Goal: Information Seeking & Learning: Check status

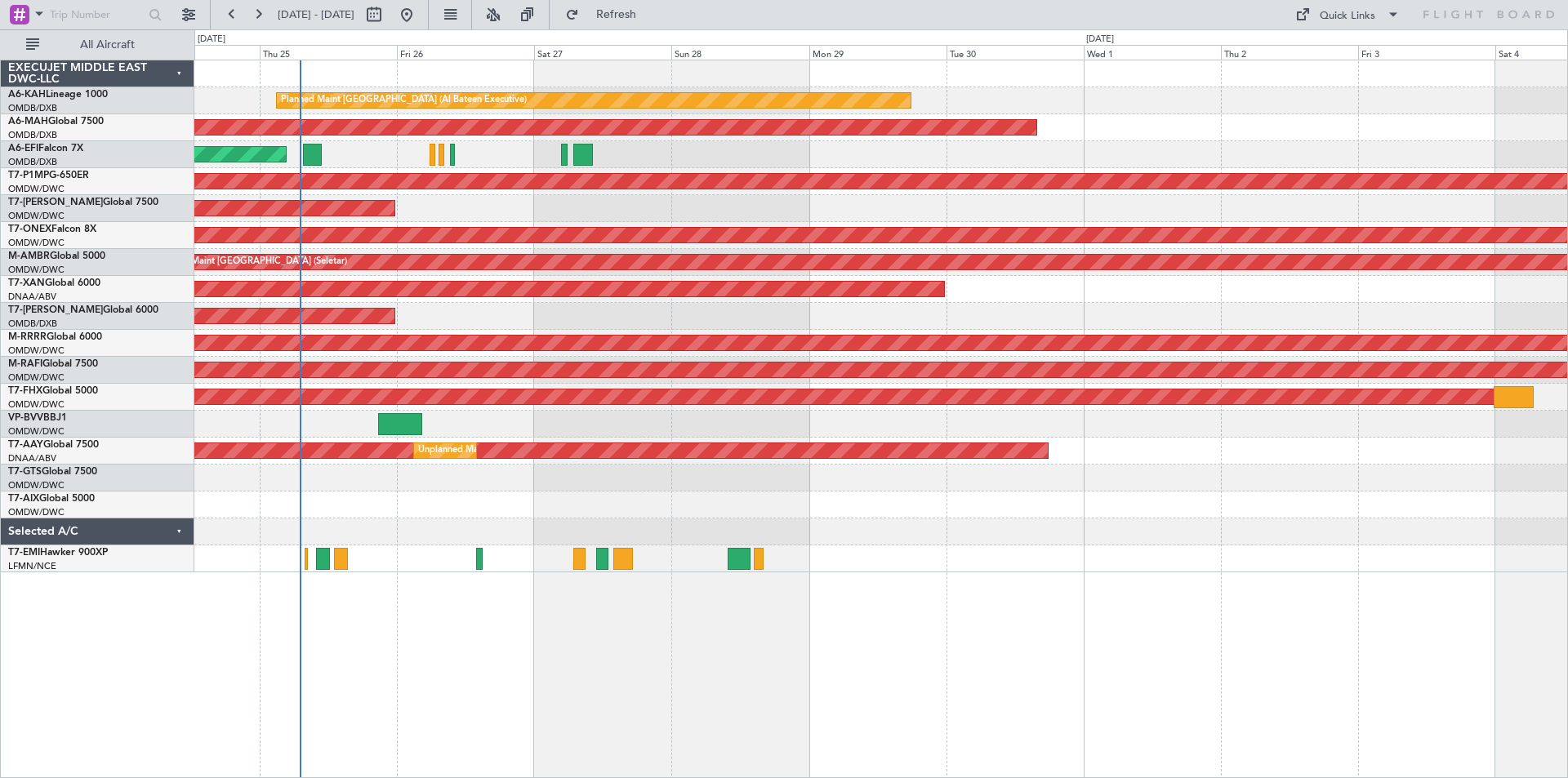
click at [410, 547] on div "Planned Maint [GEOGRAPHIC_DATA] (Al Bateen Executive) Planned Maint [GEOGRAPHIC…" at bounding box center [880, 316] width 1373 height 512
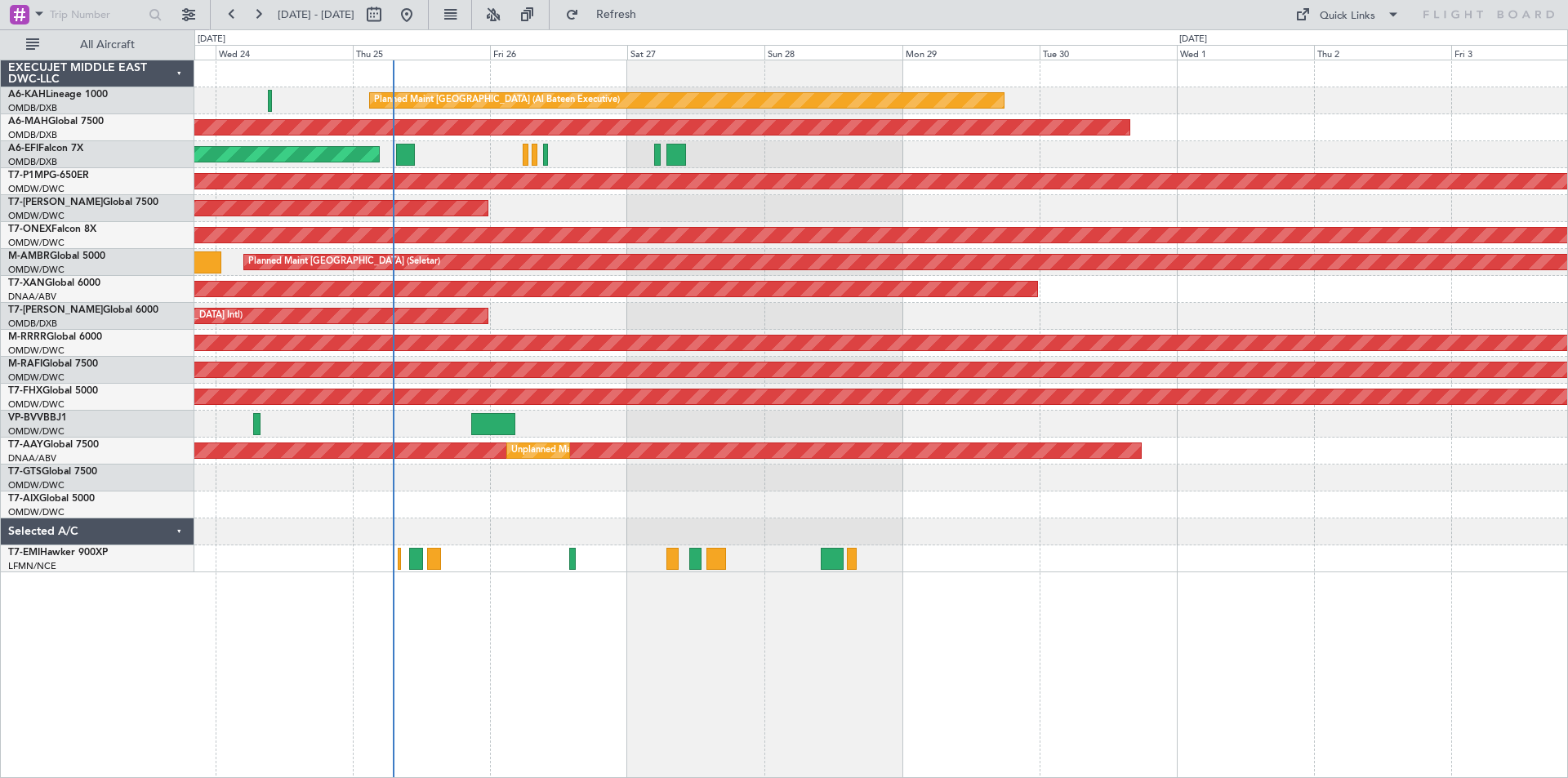
click at [536, 620] on div "Planned Maint [GEOGRAPHIC_DATA] (Al Bateen Executive) Planned Maint [GEOGRAPHIC…" at bounding box center [881, 419] width 1373 height 719
click at [187, 10] on button at bounding box center [189, 14] width 26 height 26
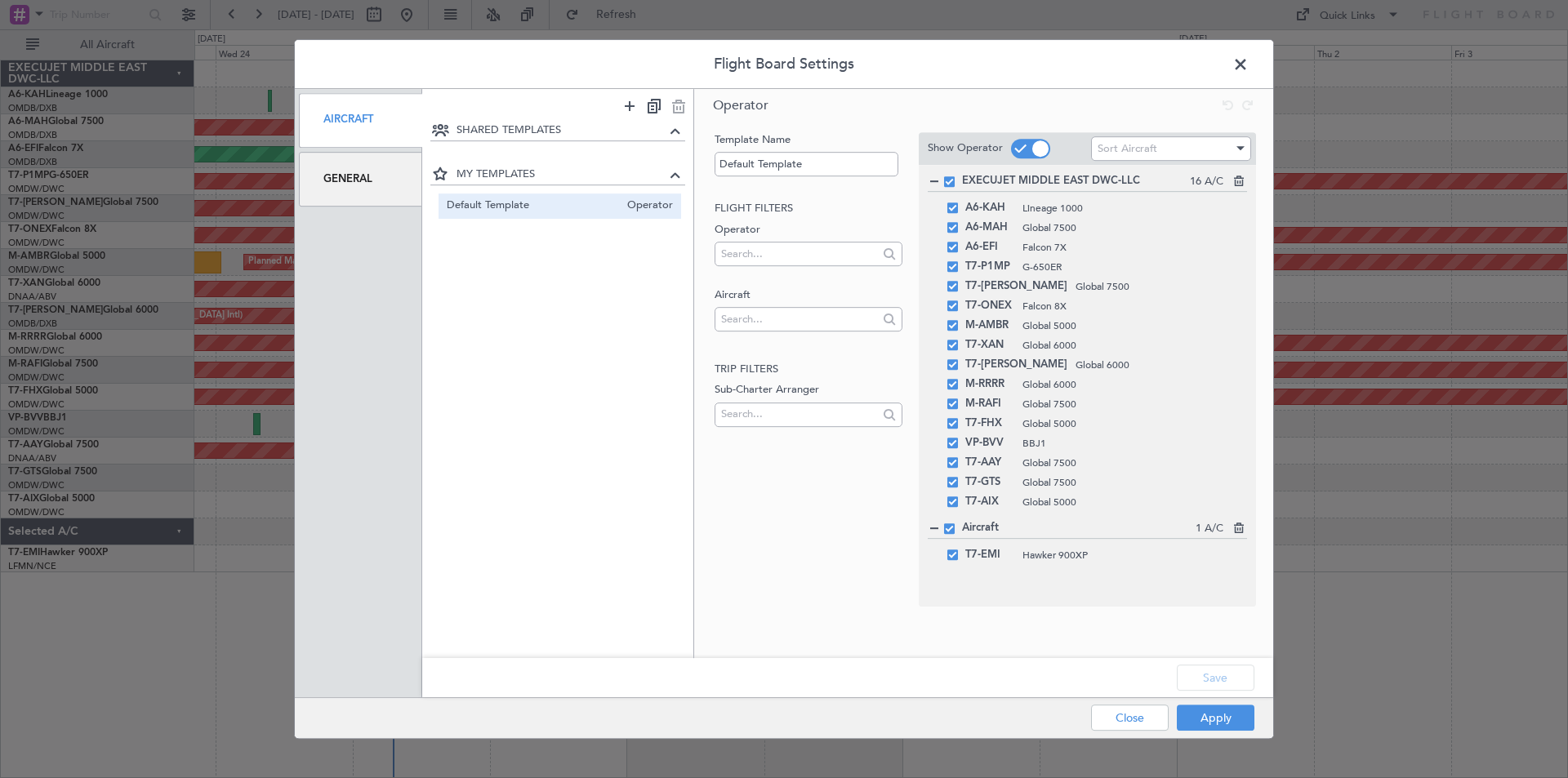
click at [1249, 65] on span at bounding box center [1249, 68] width 0 height 33
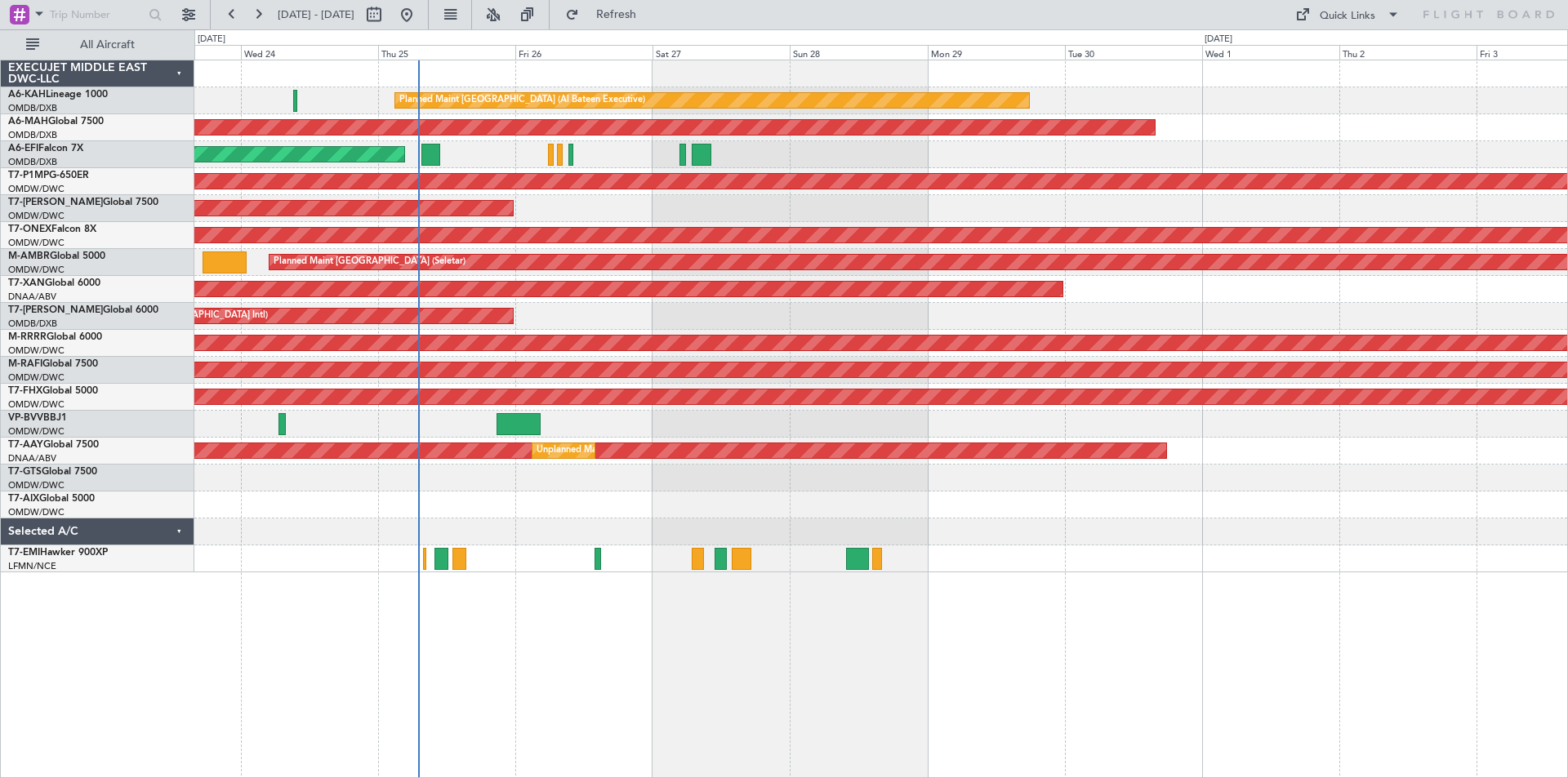
click at [679, 611] on div "Planned Maint [GEOGRAPHIC_DATA] (Al Bateen Executive) Planned Maint [GEOGRAPHIC…" at bounding box center [881, 419] width 1373 height 719
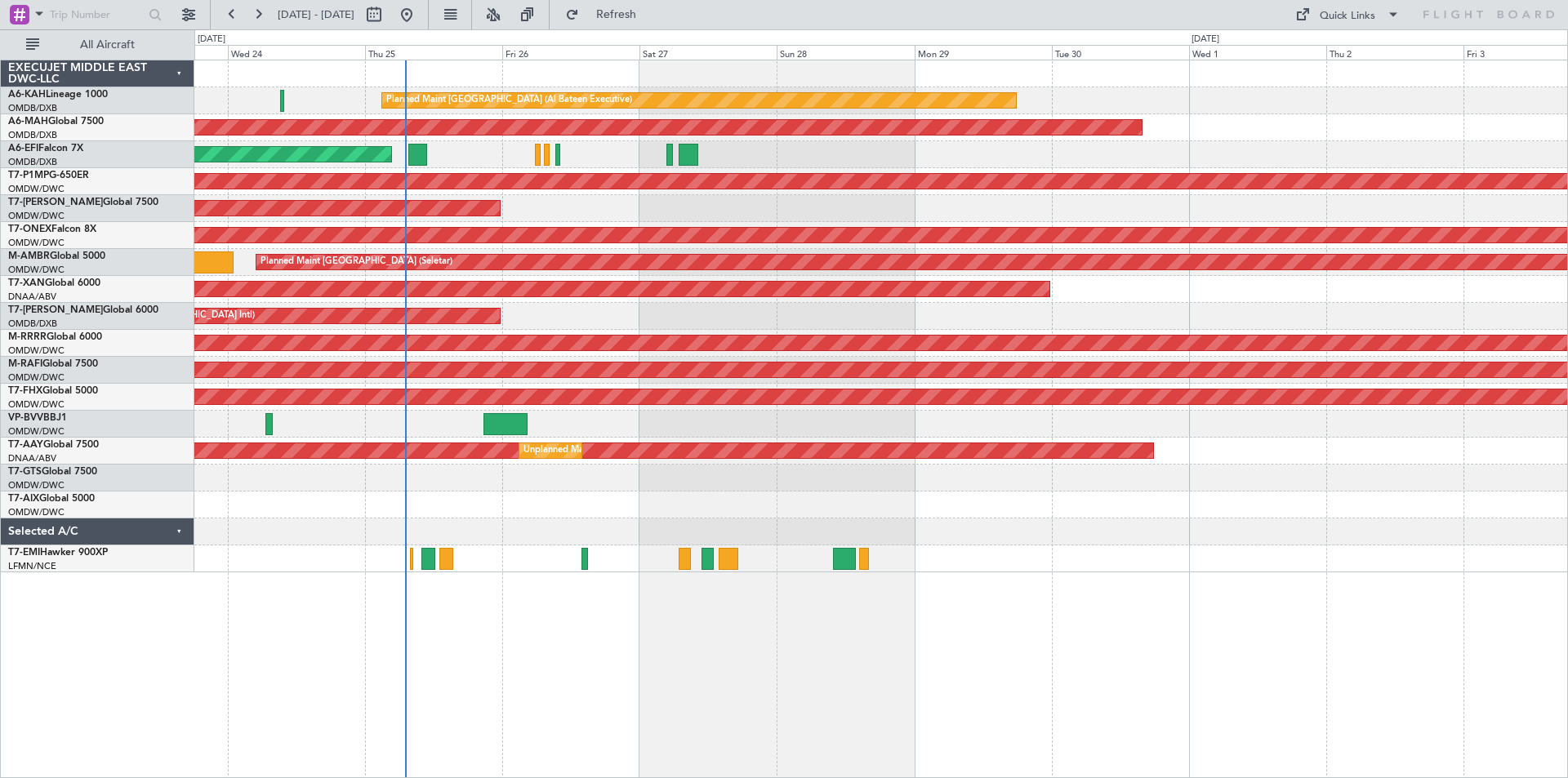
click at [441, 636] on div "Planned Maint [GEOGRAPHIC_DATA] (Al Bateen Executive) Planned Maint [GEOGRAPHIC…" at bounding box center [881, 419] width 1373 height 719
click at [178, 72] on div "EXECUJET MIDDLE EAST DWC-LLC" at bounding box center [97, 74] width 194 height 27
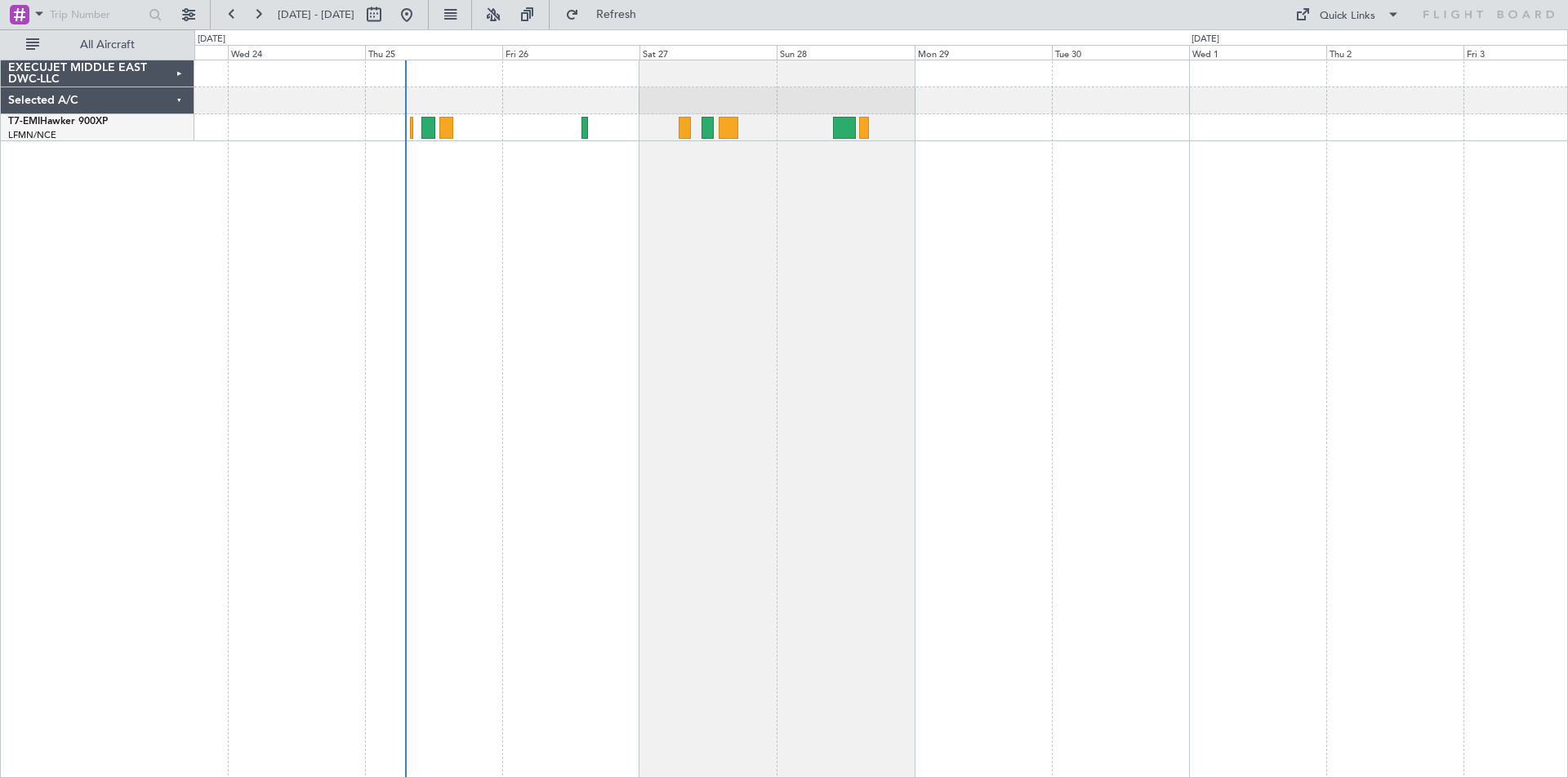
click at [179, 73] on div "EXECUJET MIDDLE EAST DWC-LLC" at bounding box center [97, 74] width 194 height 27
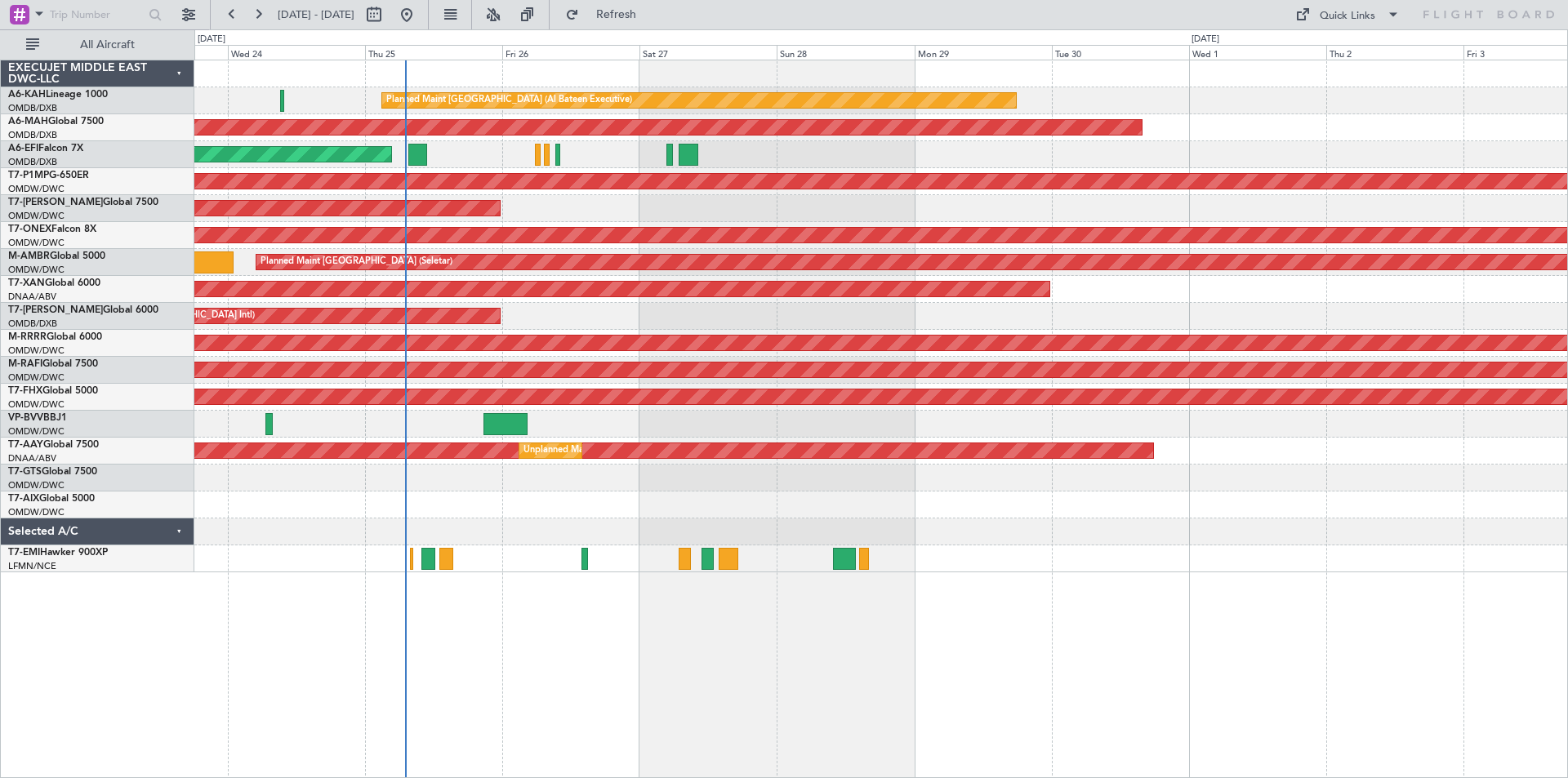
click at [173, 531] on div "Selected A/C" at bounding box center [97, 532] width 194 height 27
click at [178, 531] on div "Selected A/C" at bounding box center [97, 532] width 194 height 27
click at [307, 633] on div "Planned Maint [GEOGRAPHIC_DATA] (Al Bateen Executive) Planned Maint [GEOGRAPHIC…" at bounding box center [881, 419] width 1373 height 719
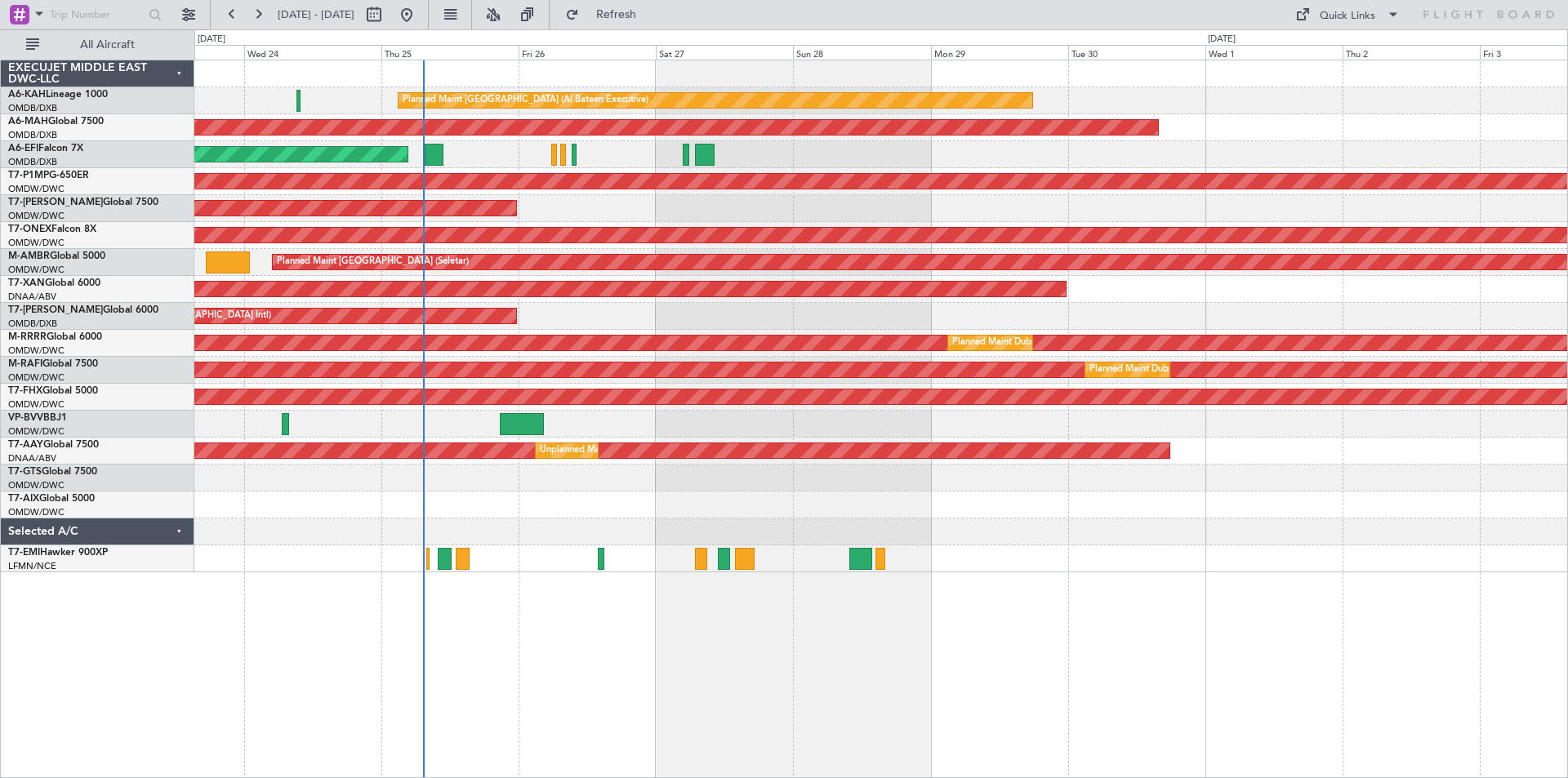
click at [313, 536] on div at bounding box center [880, 532] width 1373 height 27
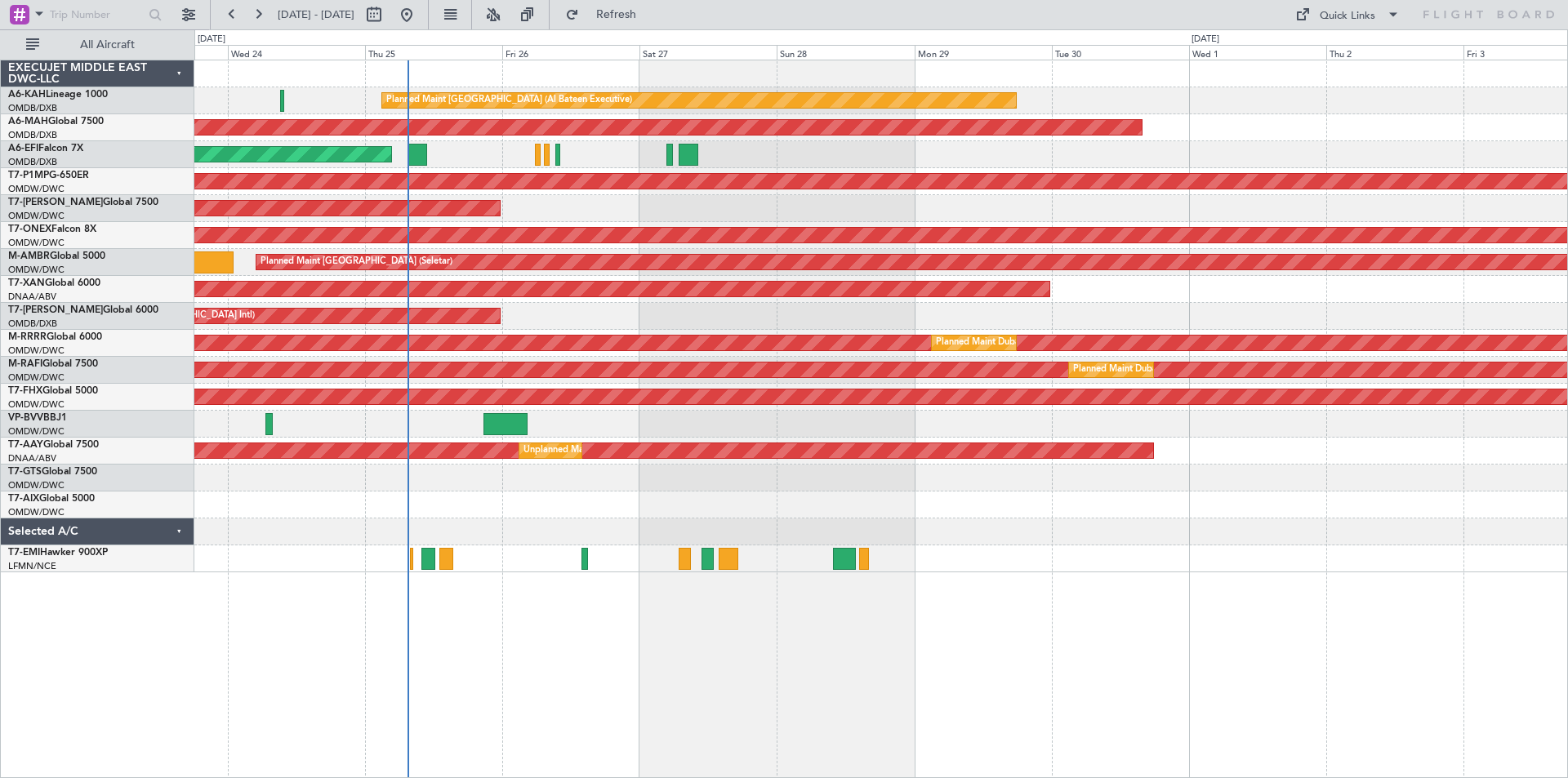
click at [504, 511] on div at bounding box center [880, 505] width 1373 height 27
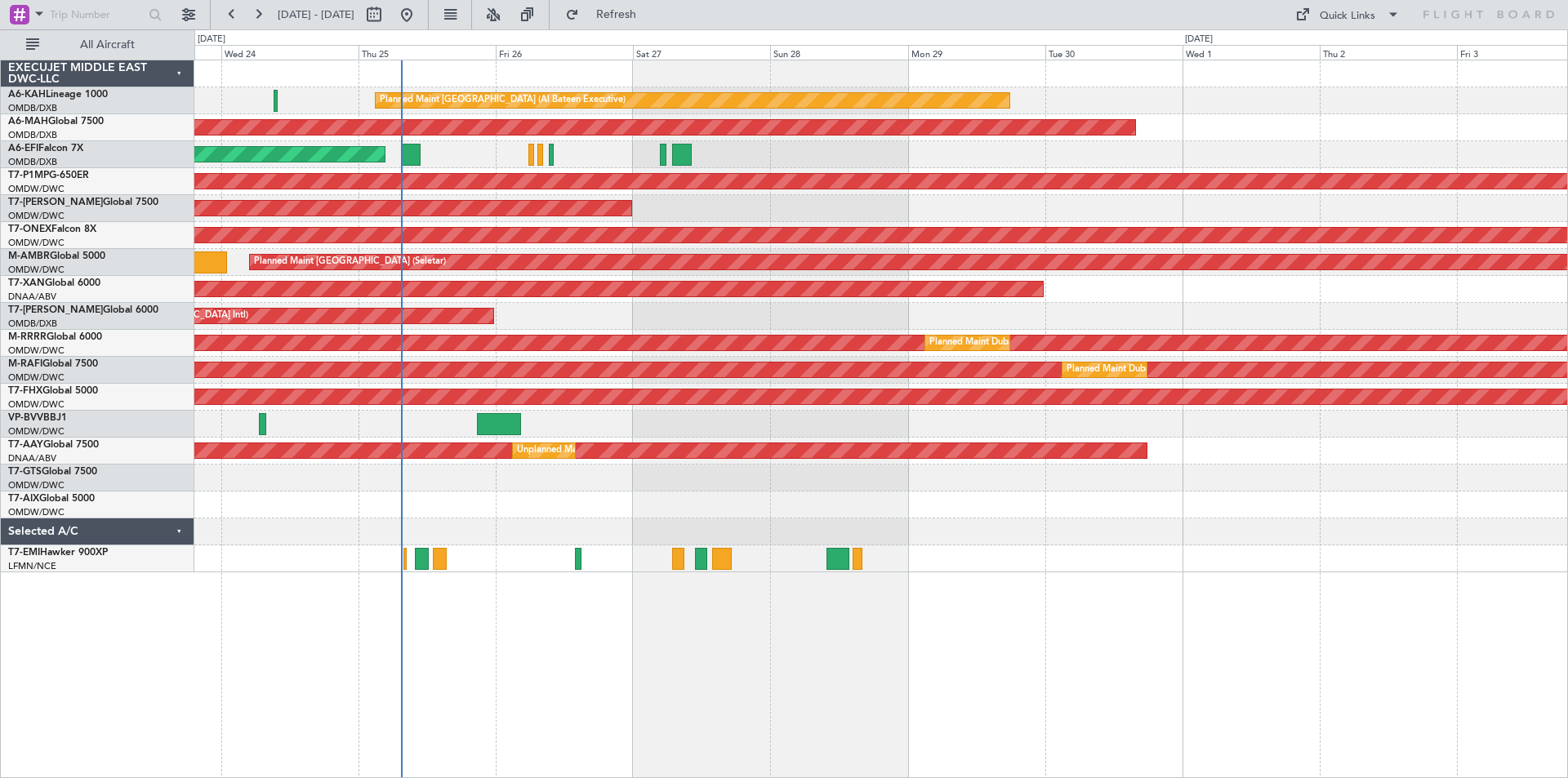
click at [525, 625] on div "Planned Maint [GEOGRAPHIC_DATA] (Al Bateen Executive) Planned Maint [GEOGRAPHIC…" at bounding box center [881, 419] width 1373 height 719
